Goal: Find specific page/section: Find specific page/section

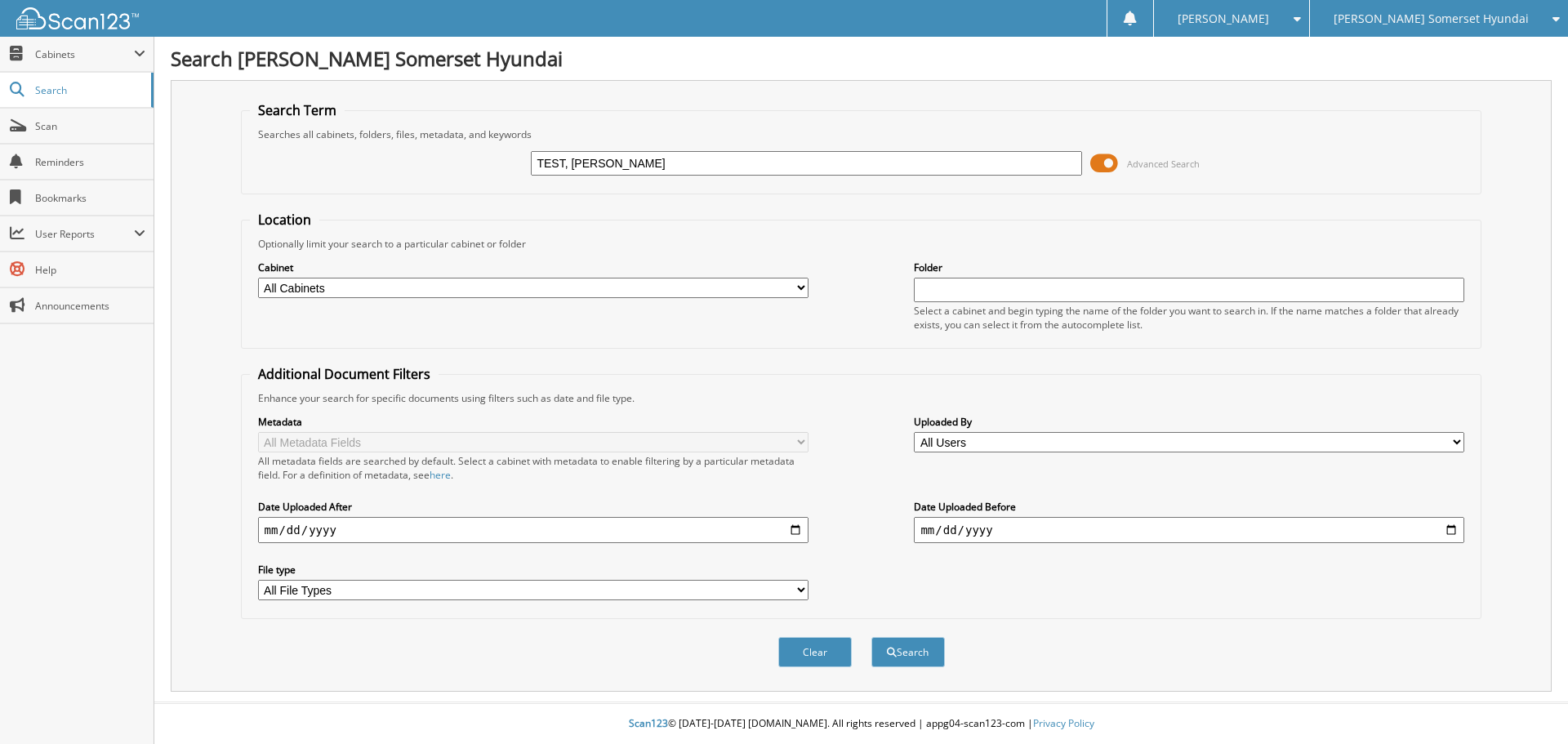
type input "TEST, [PERSON_NAME]"
click at [871, 637] on button "Search" at bounding box center [908, 652] width 74 height 30
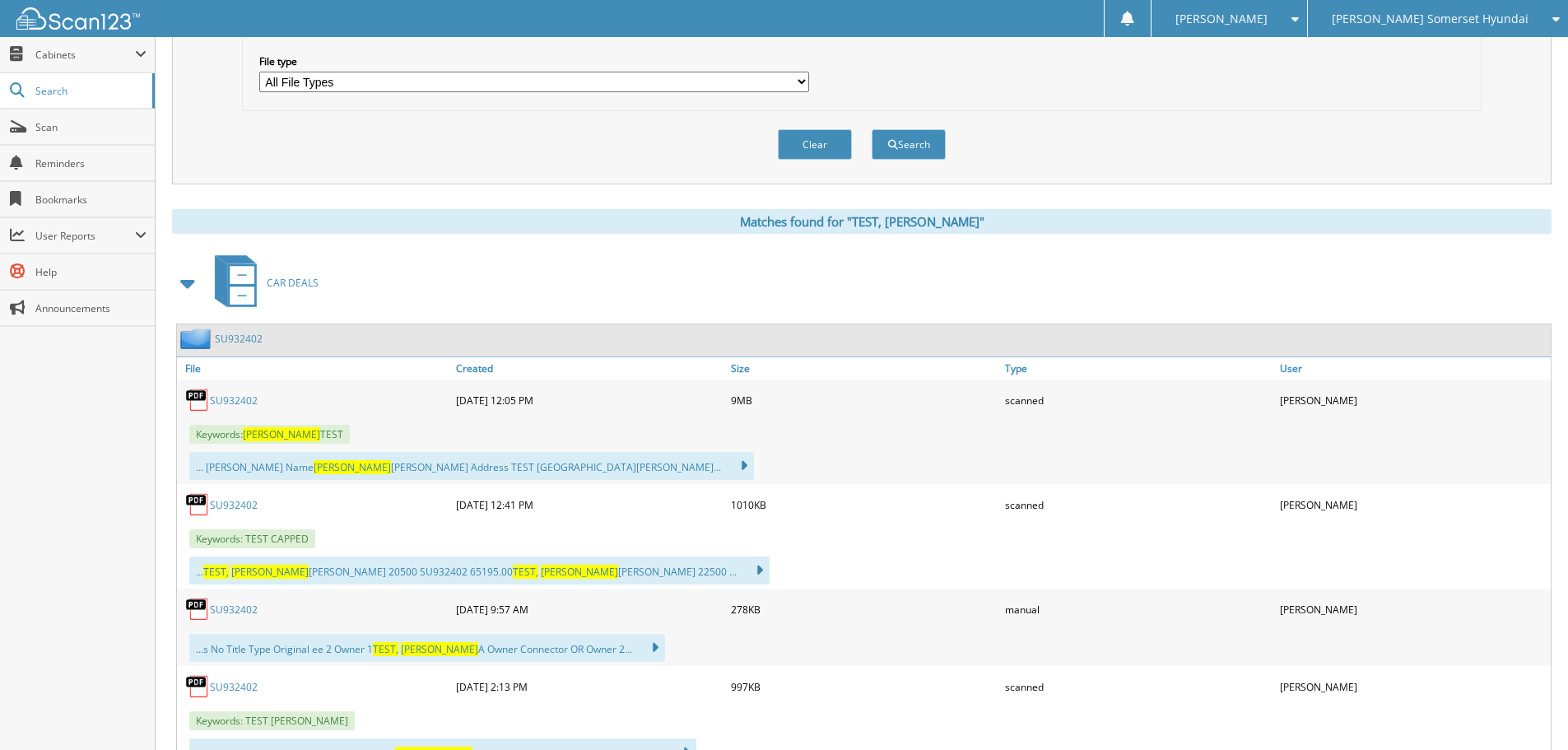
scroll to position [659, 0]
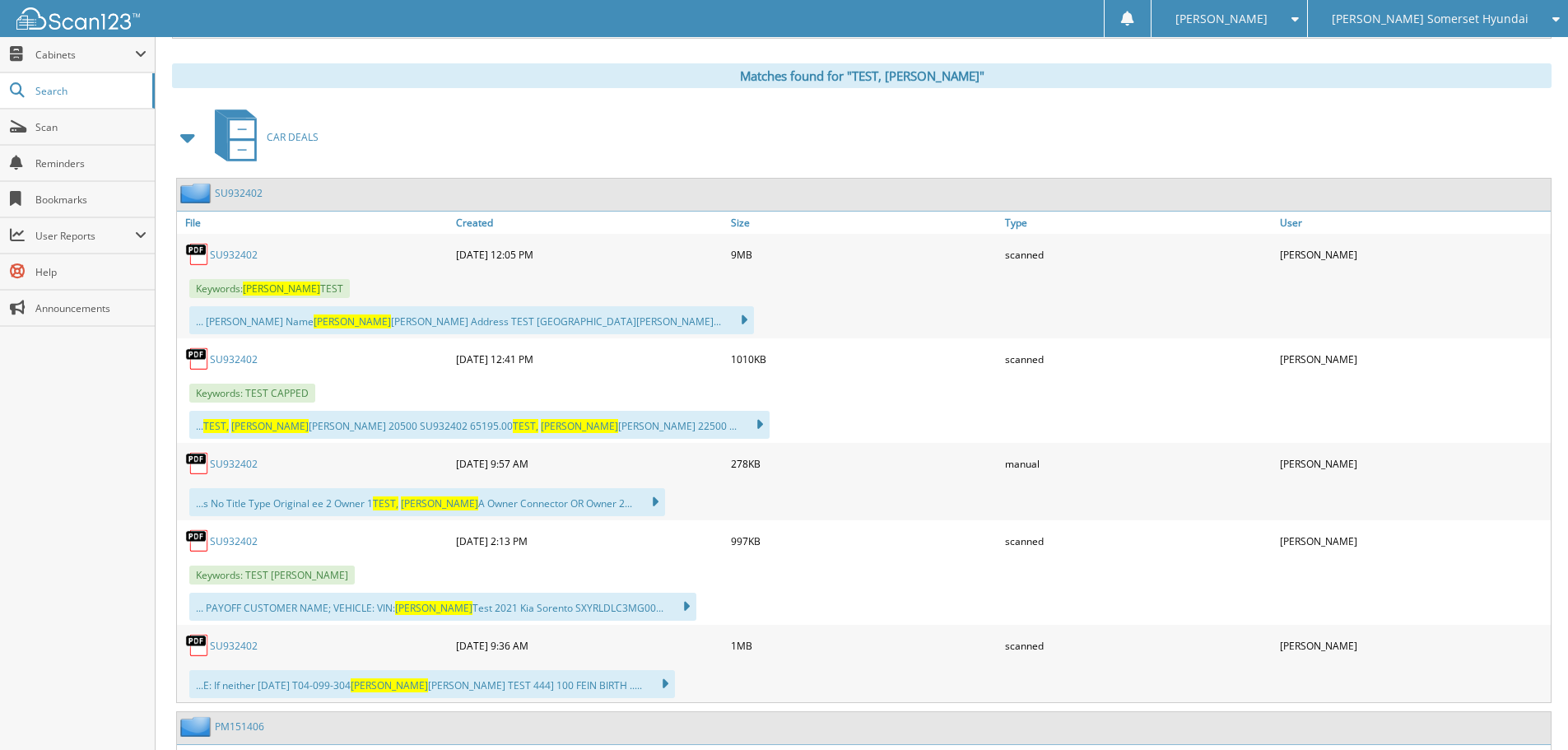
click at [231, 253] on link "SU932402" at bounding box center [234, 254] width 48 height 14
click at [63, 134] on link "Scan" at bounding box center [77, 127] width 155 height 35
